Goal: Task Accomplishment & Management: Use online tool/utility

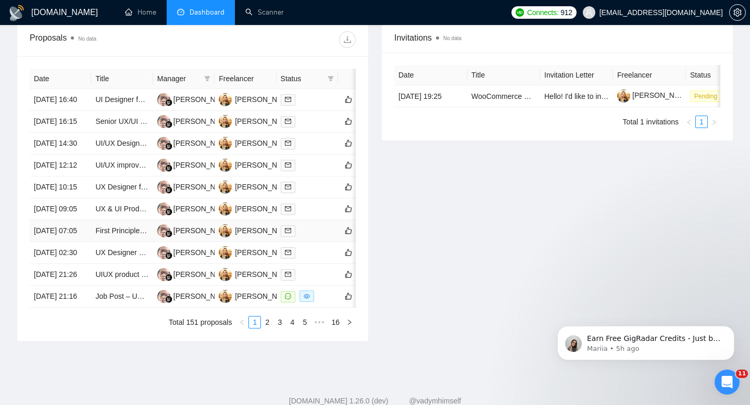
scroll to position [432, 0]
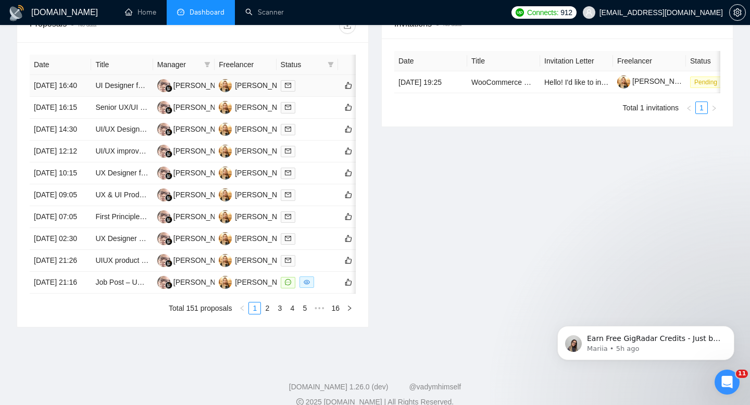
click at [77, 97] on td "[DATE] 16:40" at bounding box center [60, 86] width 61 height 22
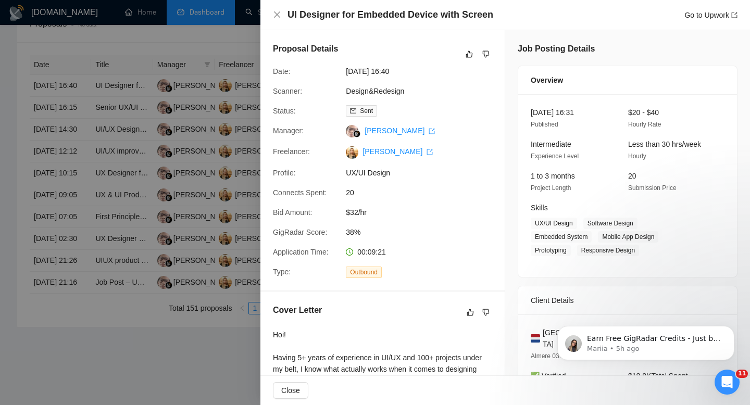
click at [83, 131] on div at bounding box center [375, 202] width 750 height 405
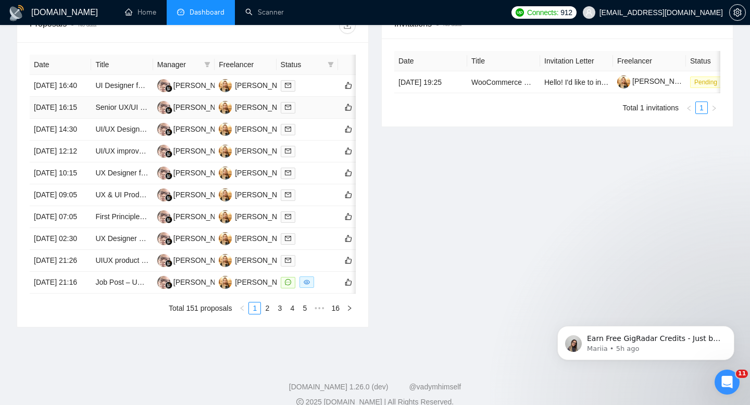
click at [82, 119] on td "[DATE] 16:15" at bounding box center [60, 108] width 61 height 22
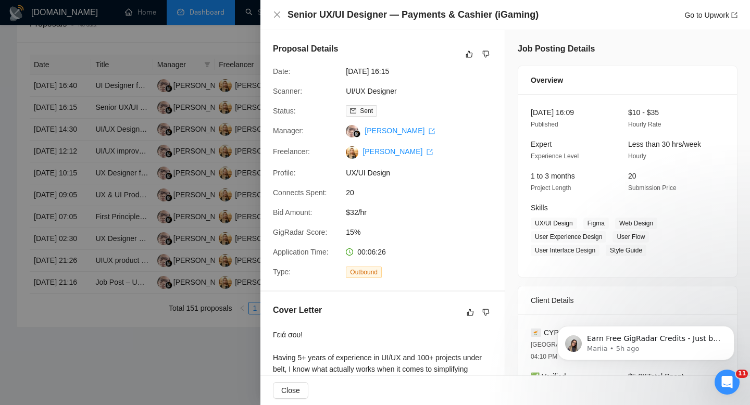
click at [82, 162] on div at bounding box center [375, 202] width 750 height 405
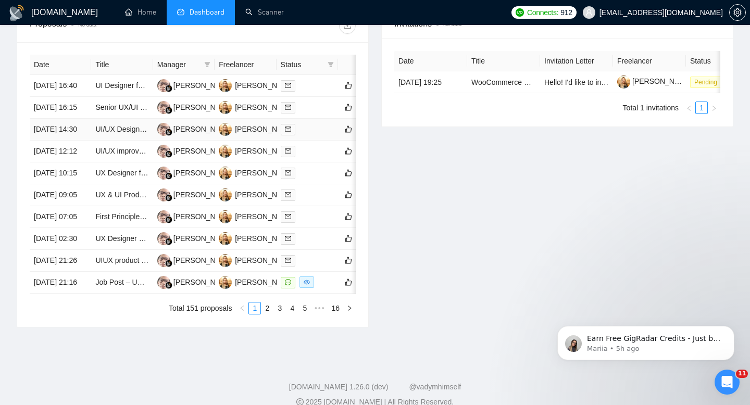
click at [82, 141] on td "[DATE] 14:30" at bounding box center [60, 130] width 61 height 22
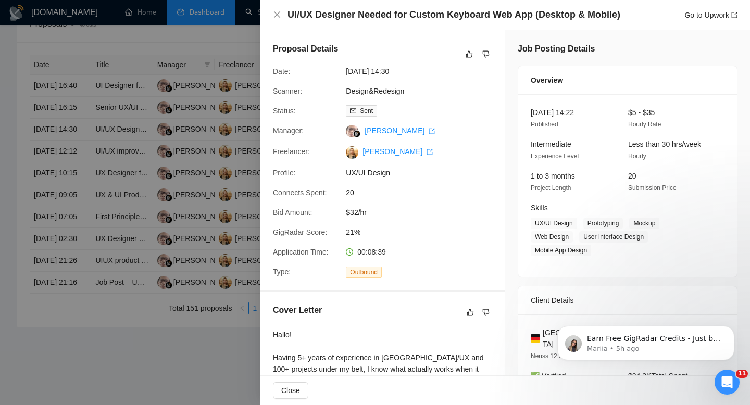
click at [82, 195] on div at bounding box center [375, 202] width 750 height 405
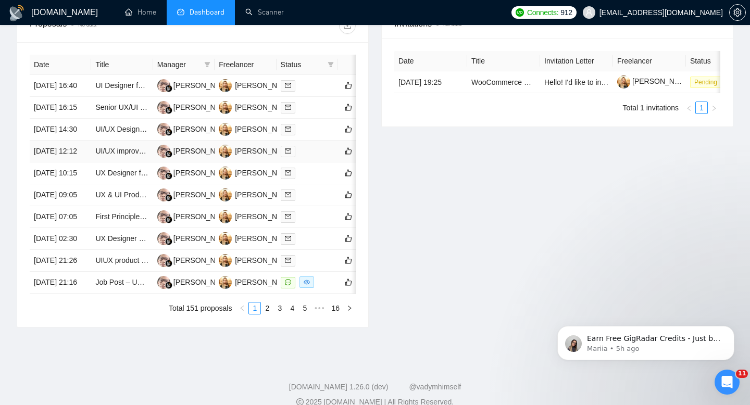
click at [79, 162] on td "[DATE] 12:12" at bounding box center [60, 152] width 61 height 22
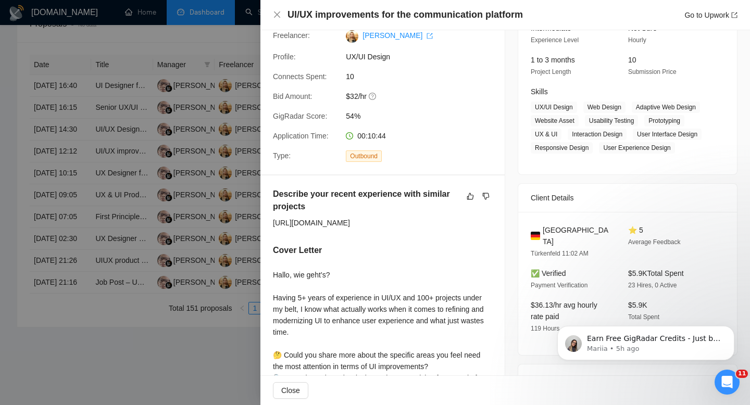
scroll to position [160, 0]
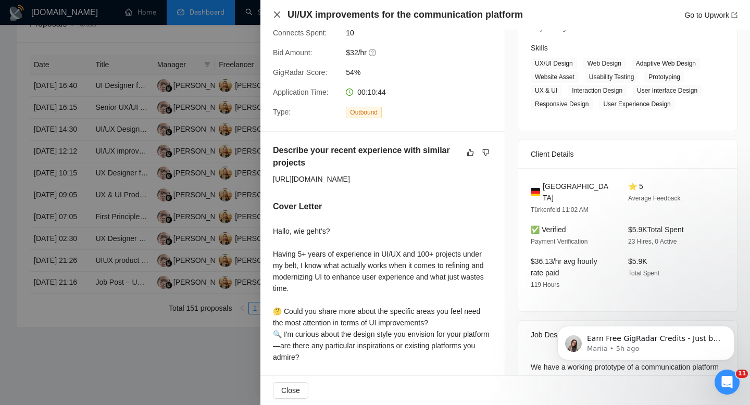
click at [276, 15] on icon "close" at bounding box center [277, 14] width 6 height 6
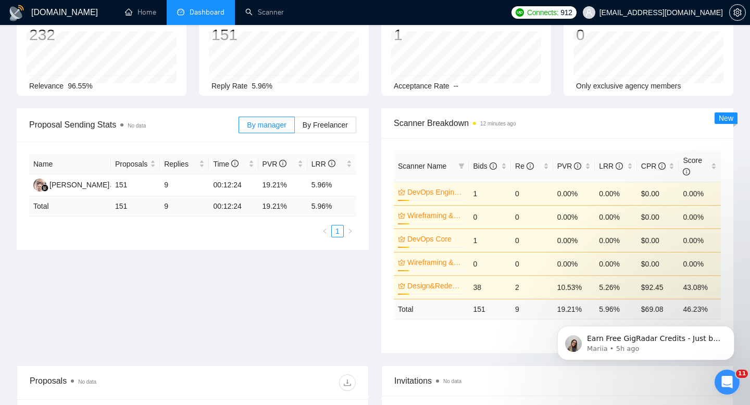
scroll to position [0, 0]
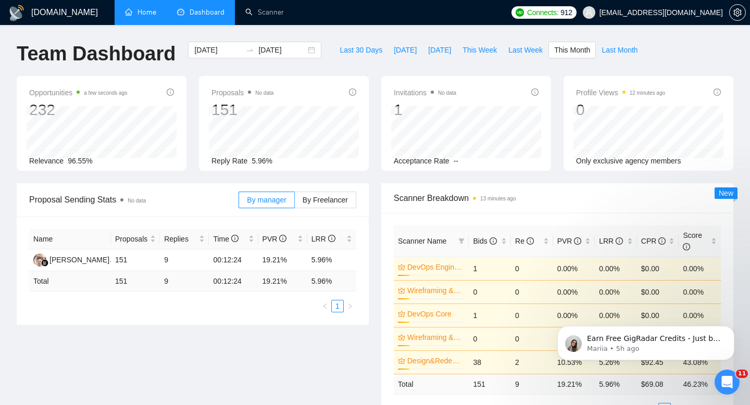
click at [145, 16] on link "Home" at bounding box center [140, 12] width 31 height 9
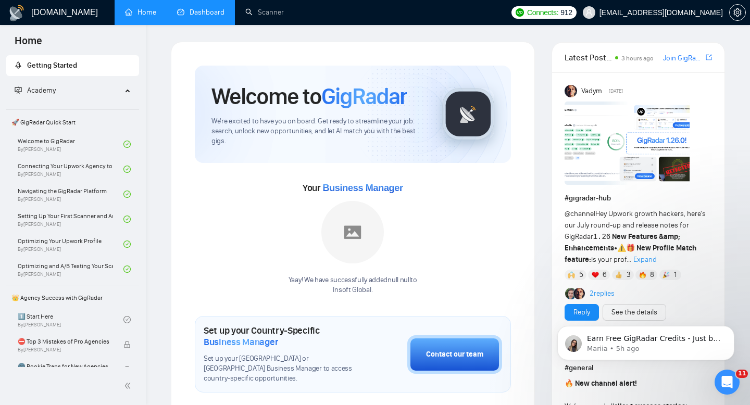
click at [192, 11] on link "Dashboard" at bounding box center [200, 12] width 47 height 9
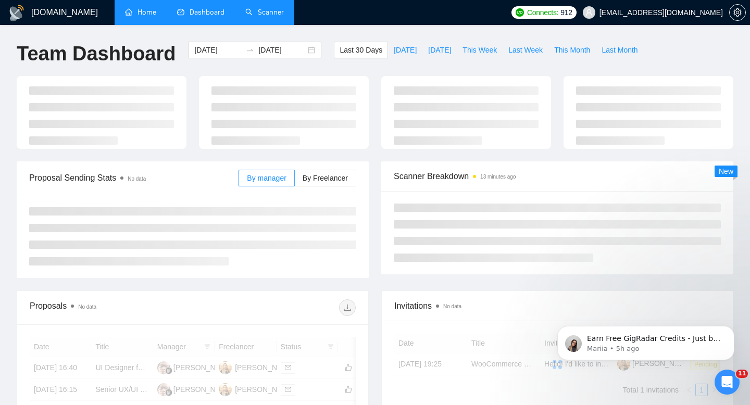
click at [249, 17] on link "Scanner" at bounding box center [264, 12] width 39 height 9
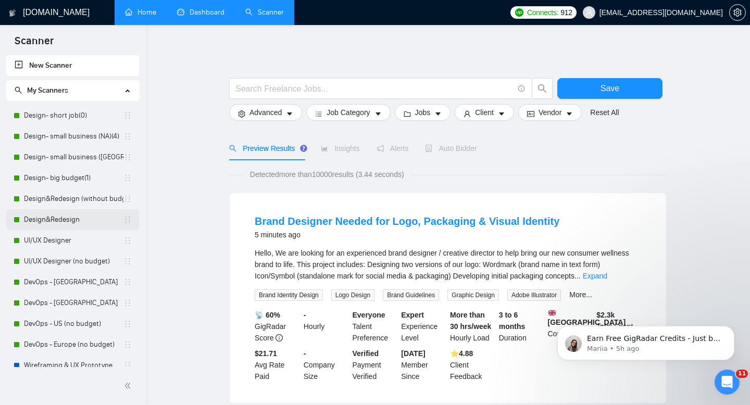
click at [46, 222] on link "Design&Redesign" at bounding box center [73, 219] width 99 height 21
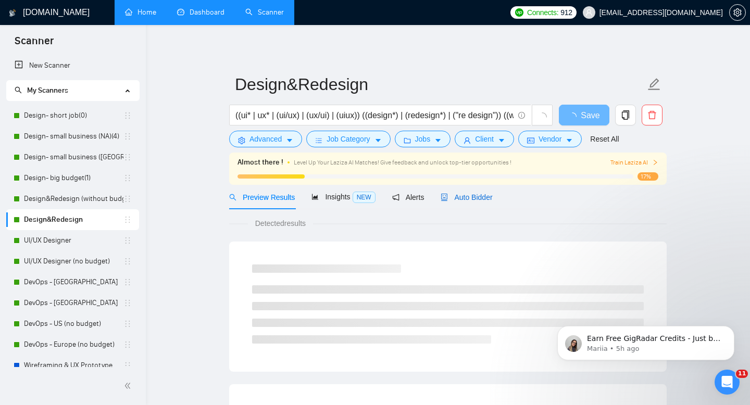
click at [460, 200] on span "Auto Bidder" at bounding box center [466, 197] width 52 height 8
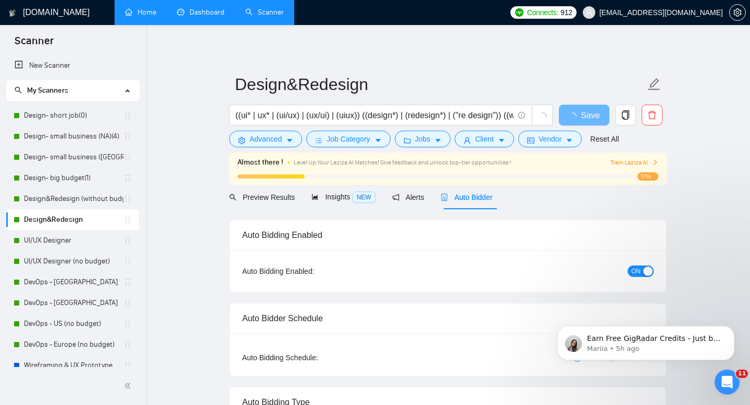
checkbox input "true"
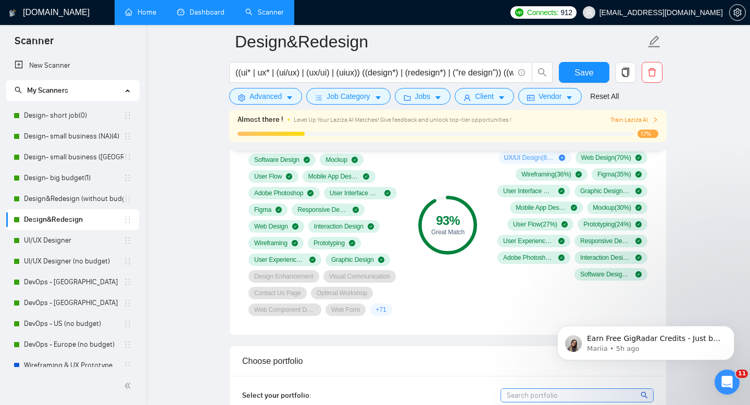
scroll to position [734, 0]
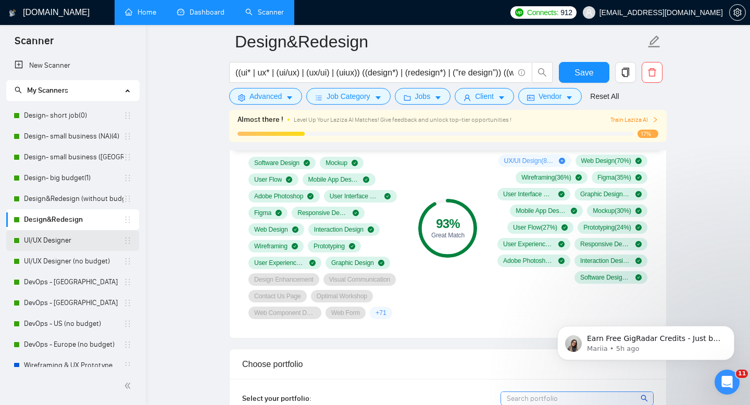
click at [56, 243] on link "UI/UX Designer" at bounding box center [73, 240] width 99 height 21
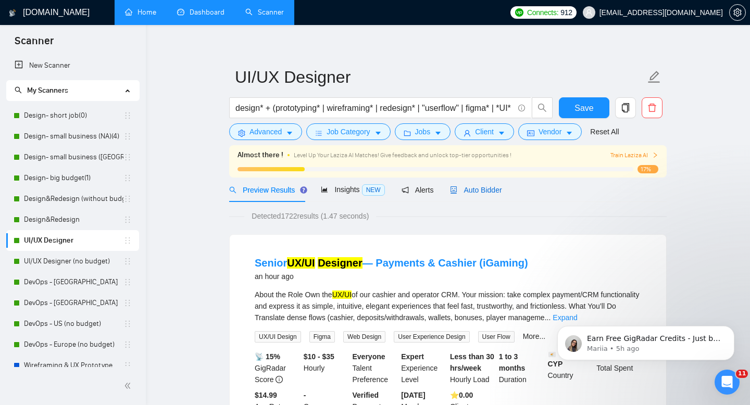
click at [483, 191] on span "Auto Bidder" at bounding box center [476, 190] width 52 height 8
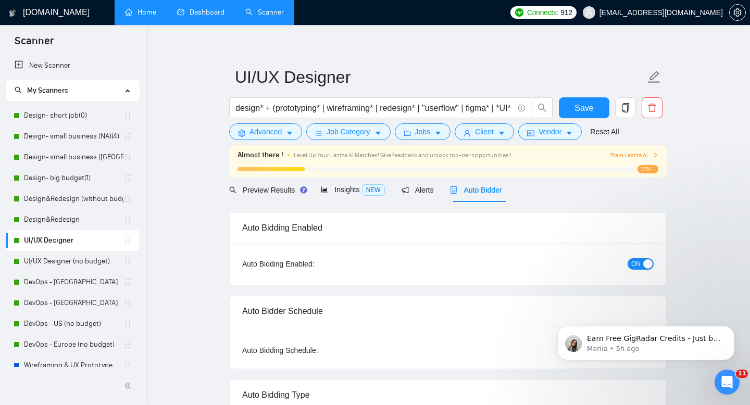
radio input "false"
radio input "true"
checkbox input "true"
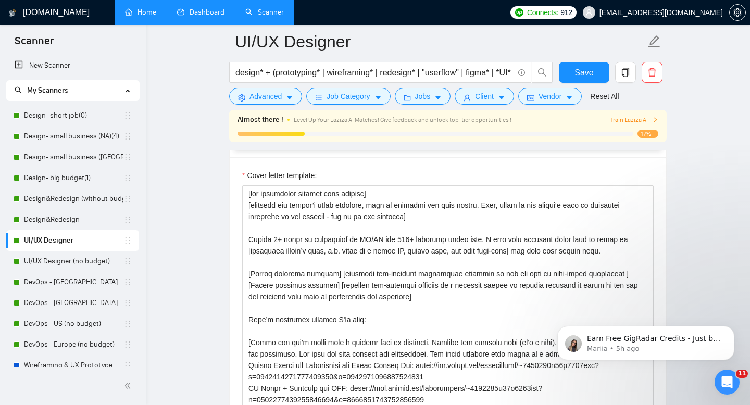
scroll to position [1353, 0]
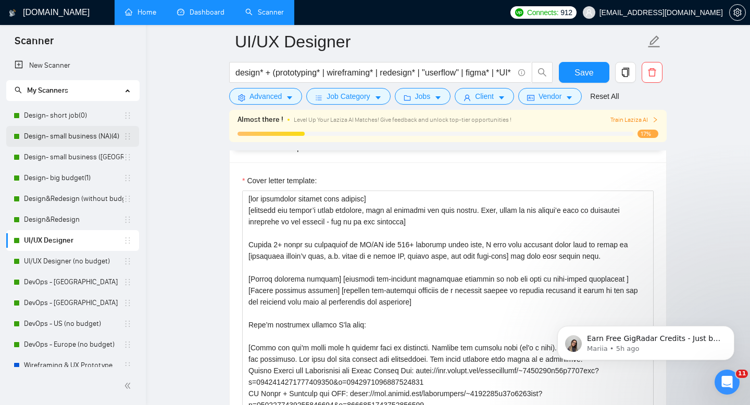
click at [73, 139] on link "Design- small business (NA)(4)" at bounding box center [73, 136] width 99 height 21
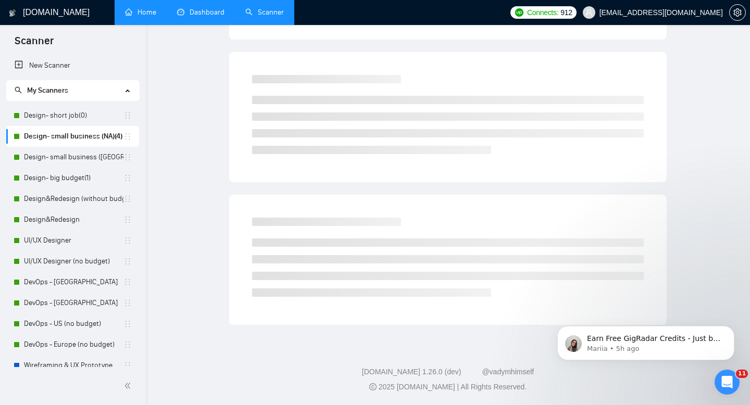
scroll to position [7, 0]
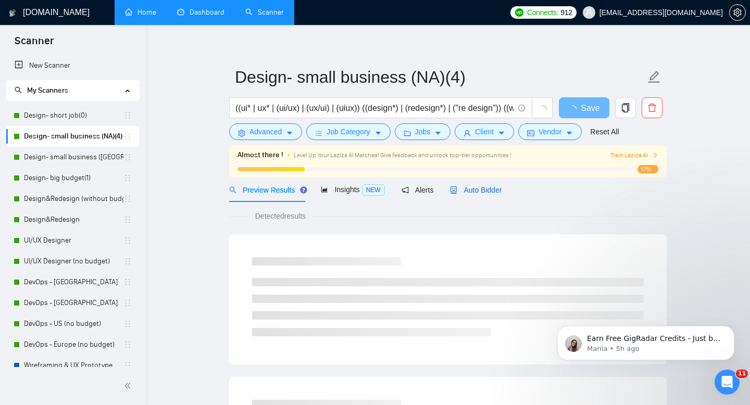
click at [475, 188] on span "Auto Bidder" at bounding box center [476, 190] width 52 height 8
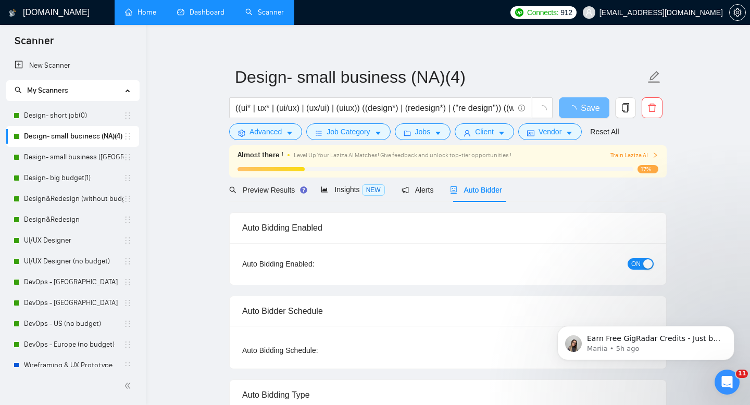
radio input "false"
radio input "true"
